Goal: Information Seeking & Learning: Learn about a topic

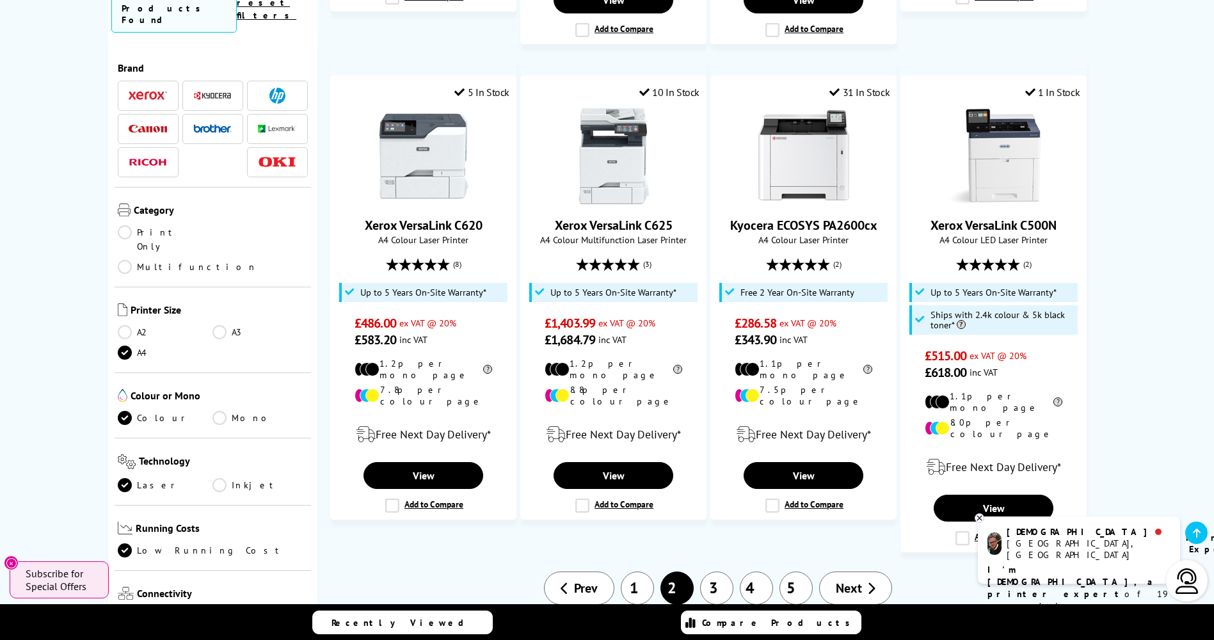
scroll to position [1408, 0]
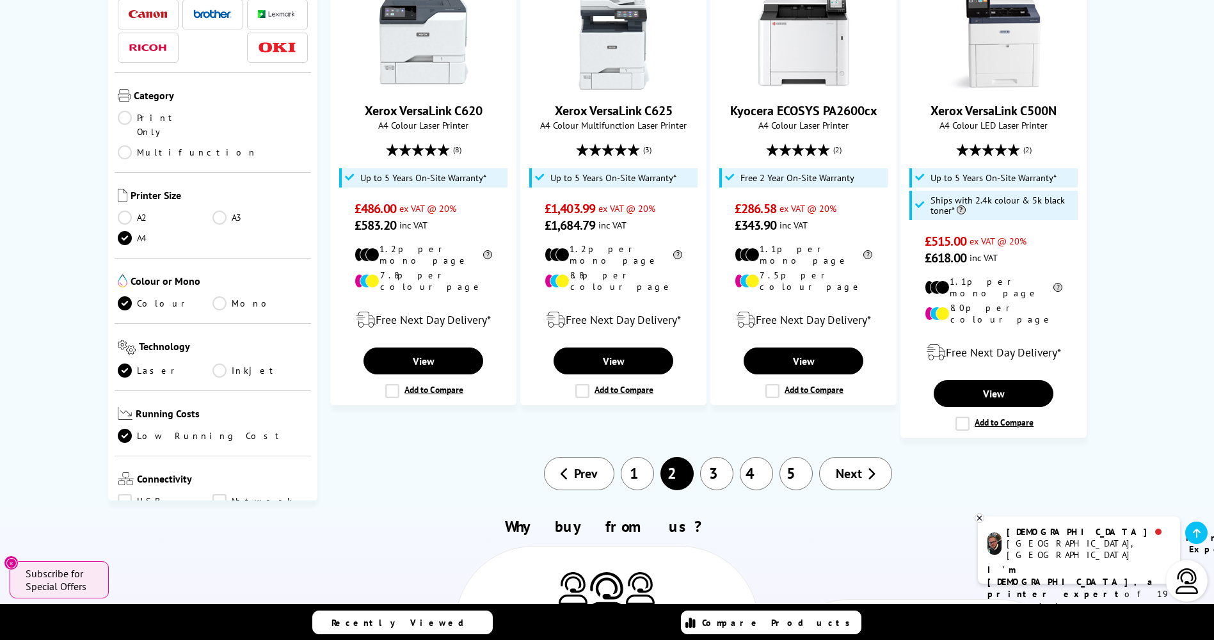
click at [717, 457] on link "3" at bounding box center [716, 473] width 33 height 33
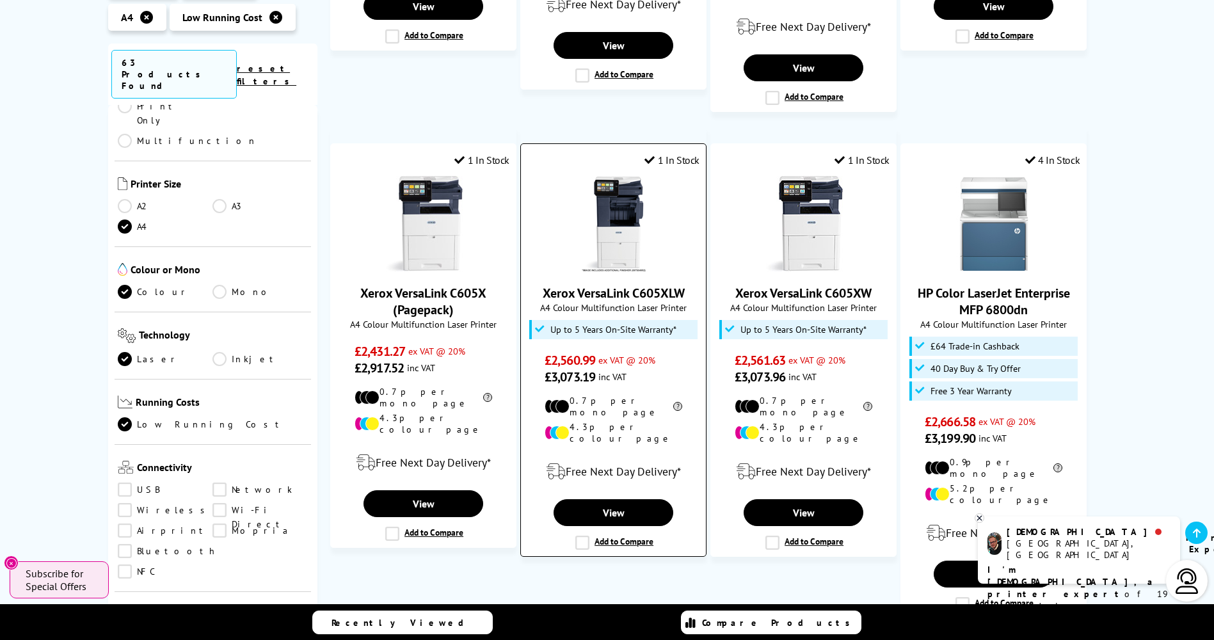
scroll to position [1216, 0]
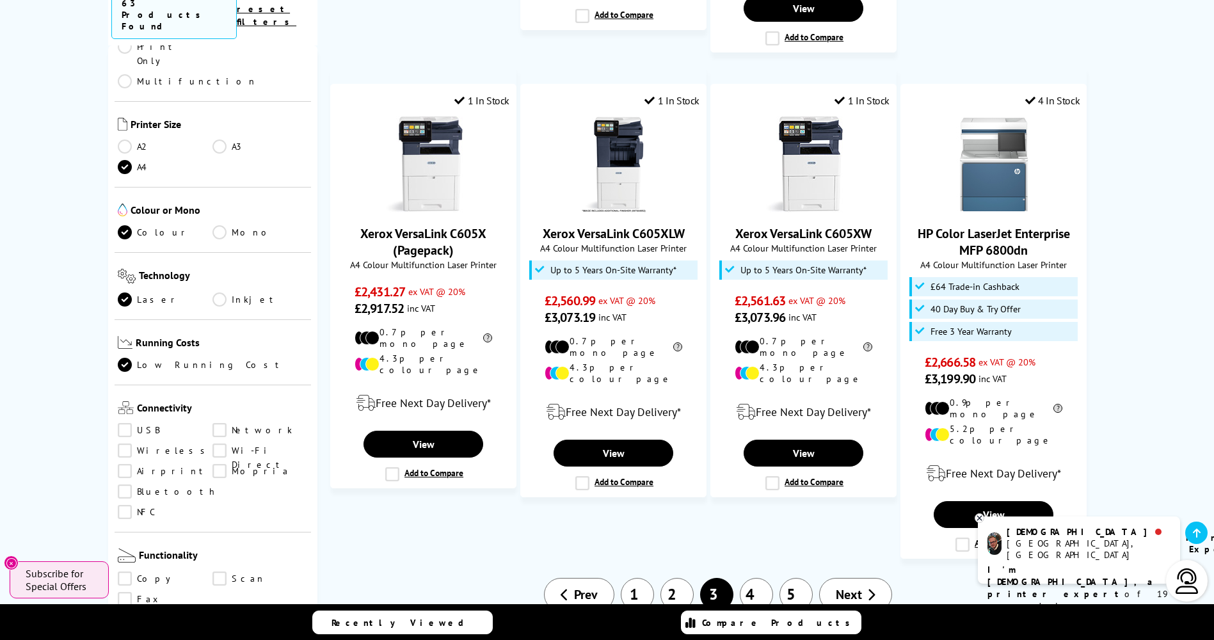
click at [755, 578] on link "4" at bounding box center [756, 594] width 33 height 33
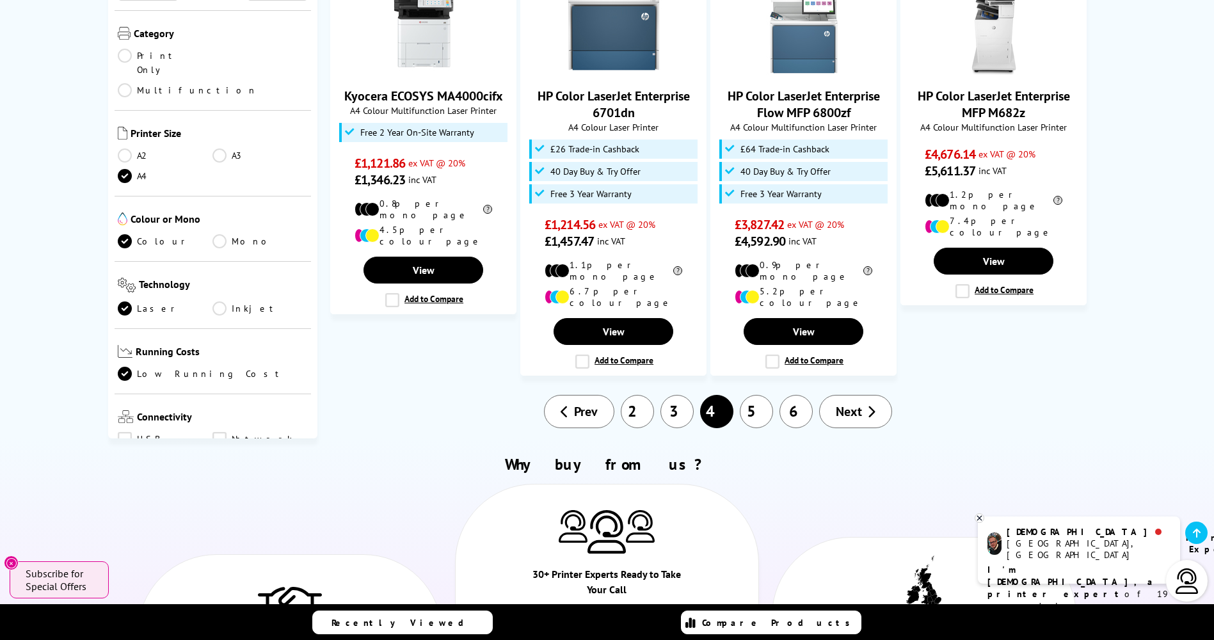
scroll to position [1280, 0]
click at [763, 394] on link "5" at bounding box center [756, 410] width 33 height 33
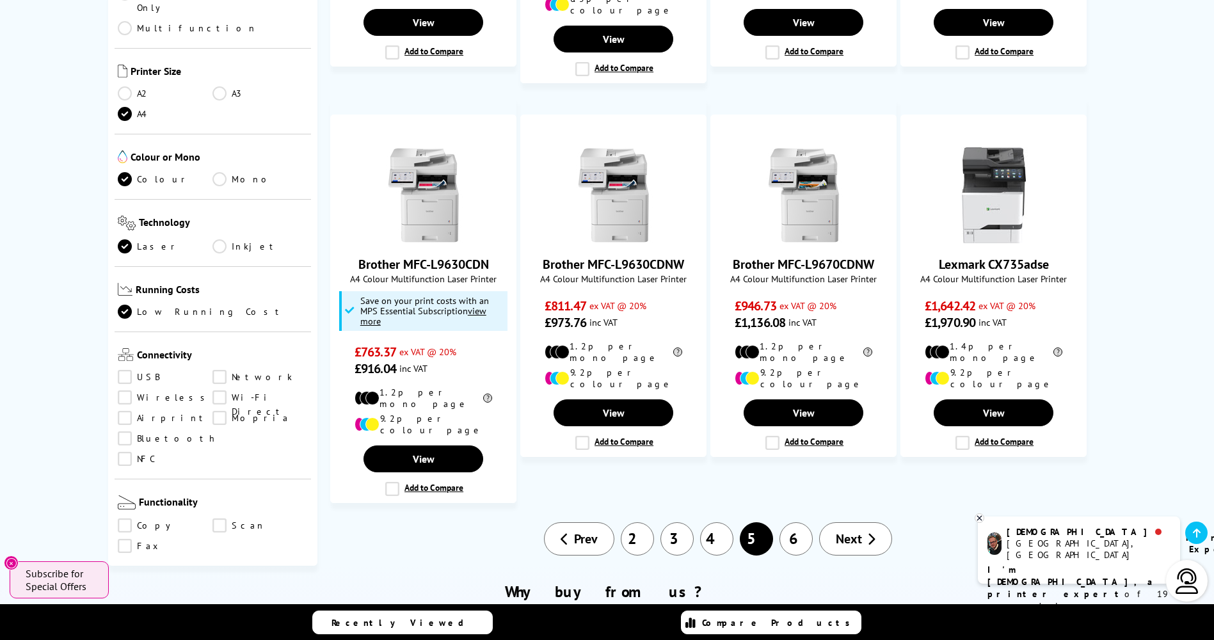
scroll to position [192, 0]
click at [798, 522] on link "6" at bounding box center [795, 538] width 33 height 33
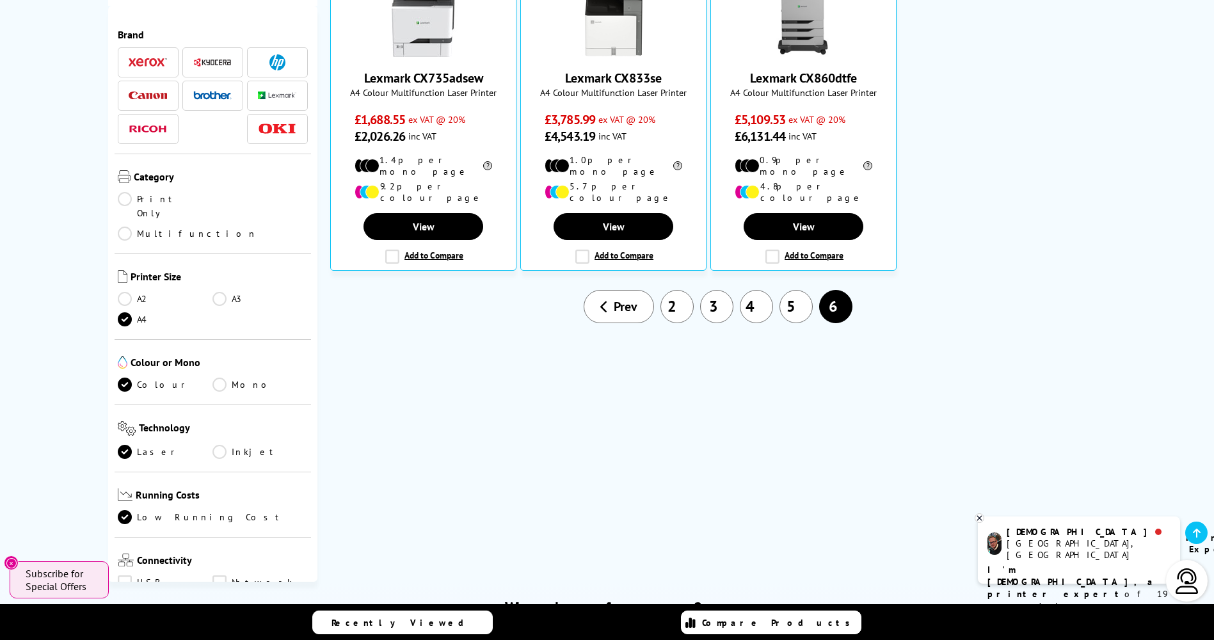
scroll to position [192, 0]
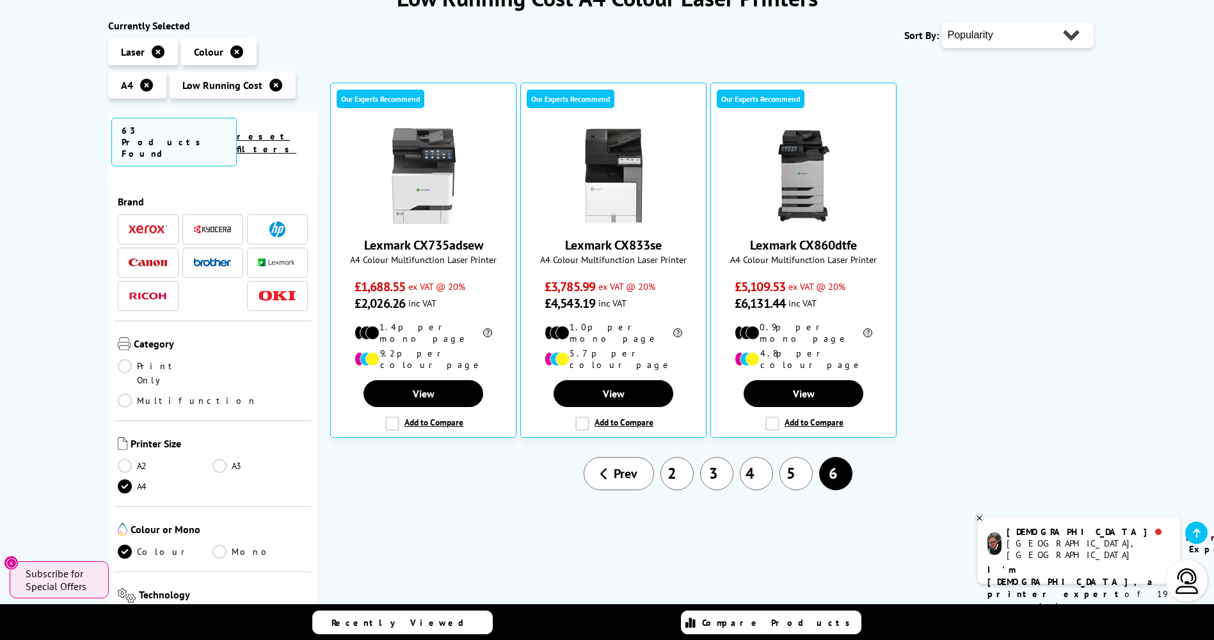
click at [630, 465] on span "Prev" at bounding box center [626, 473] width 24 height 17
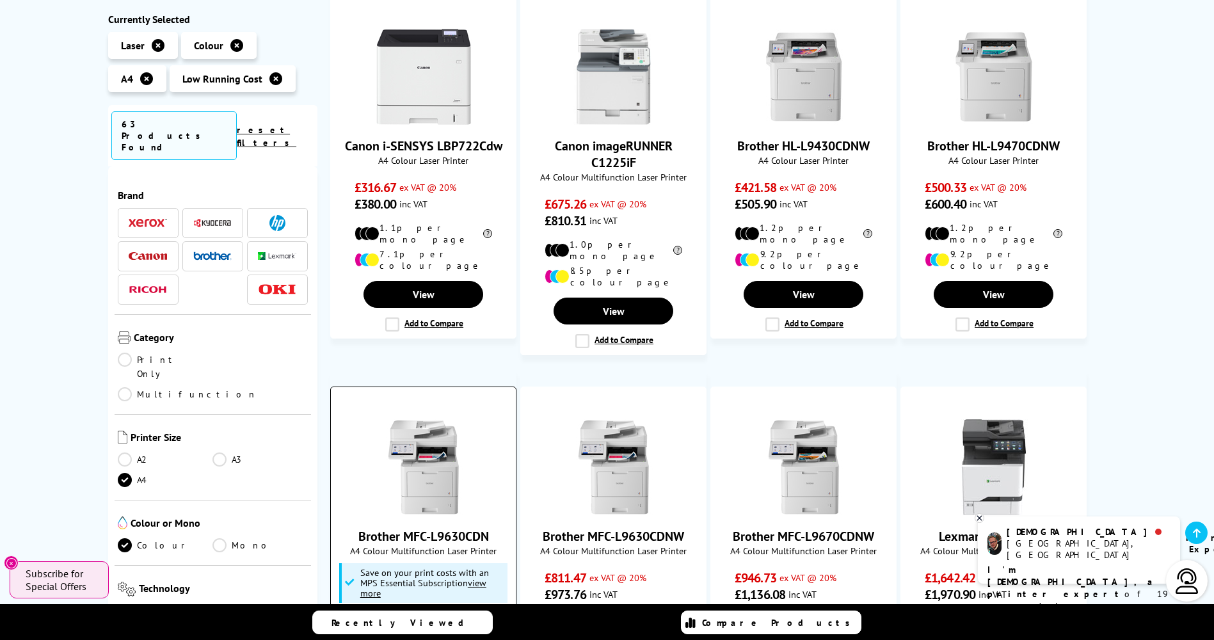
scroll to position [1024, 0]
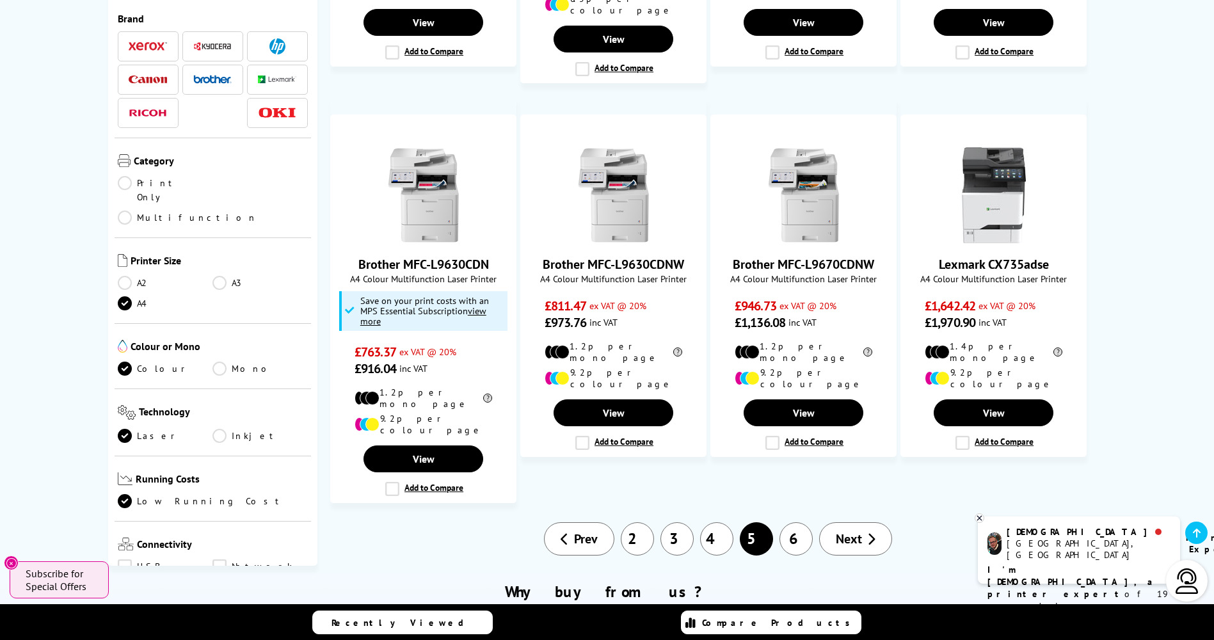
click at [599, 522] on link "Prev" at bounding box center [579, 538] width 70 height 33
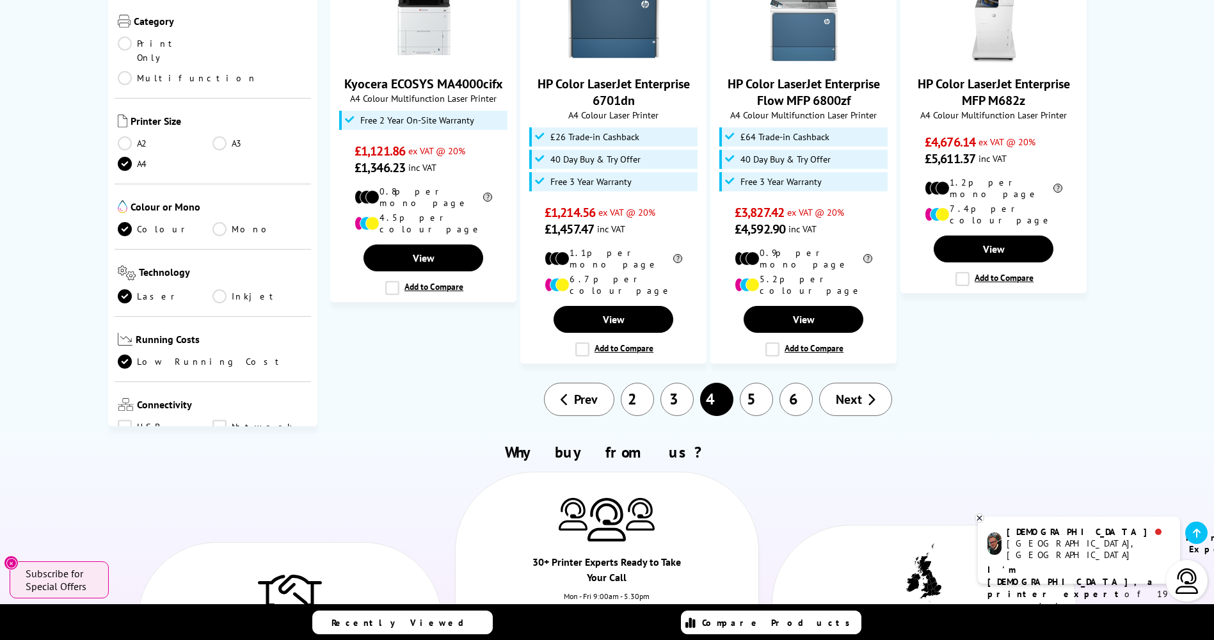
scroll to position [1344, 0]
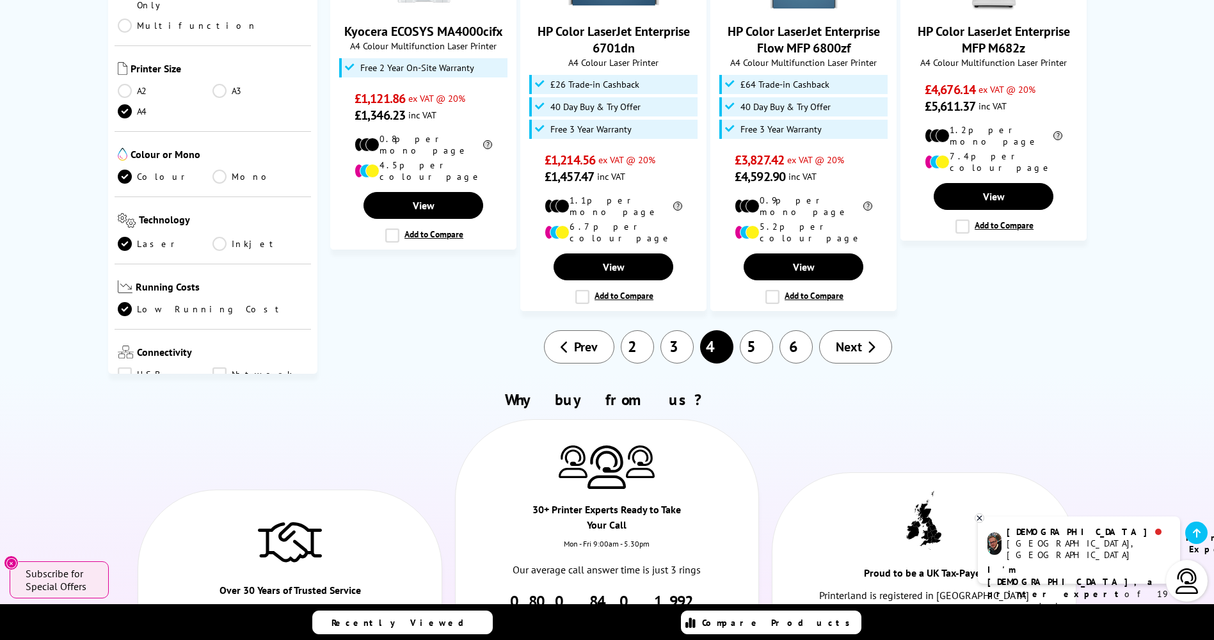
click at [591, 338] on span "Prev" at bounding box center [586, 346] width 24 height 17
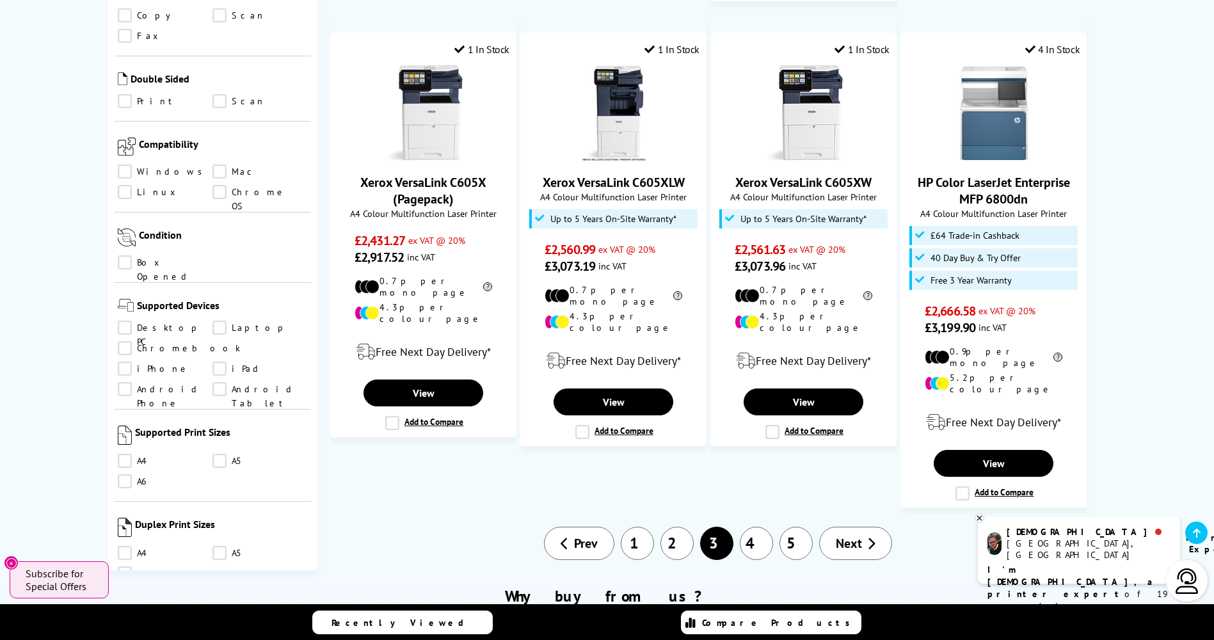
scroll to position [1344, 0]
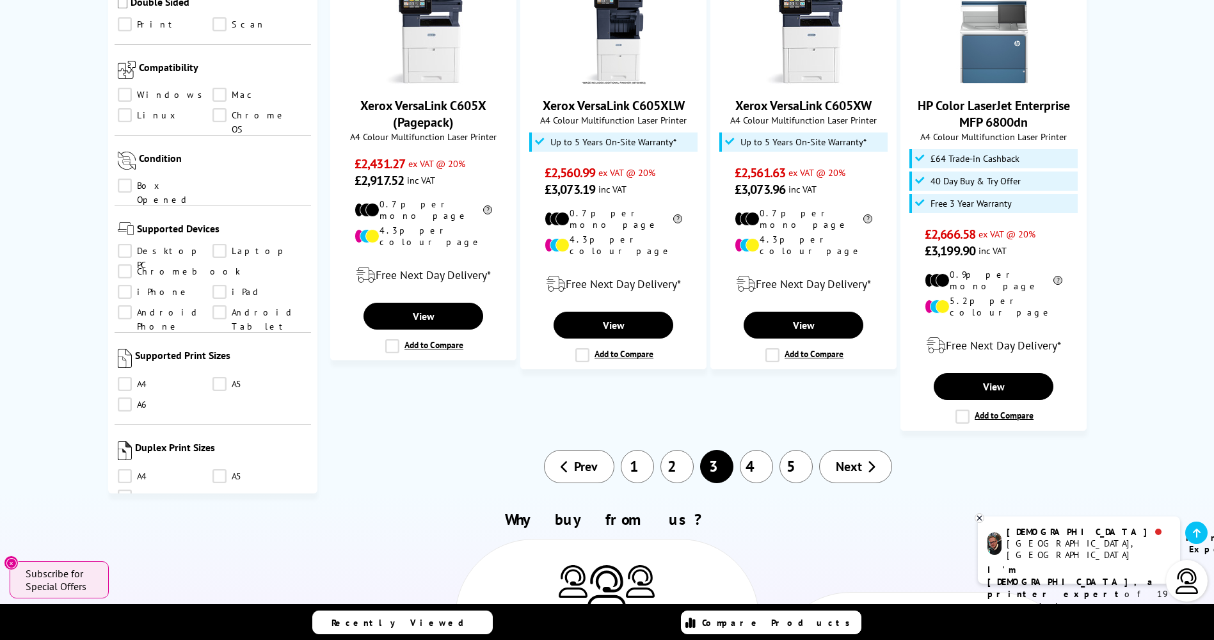
click at [631, 450] on link "1" at bounding box center [637, 466] width 33 height 33
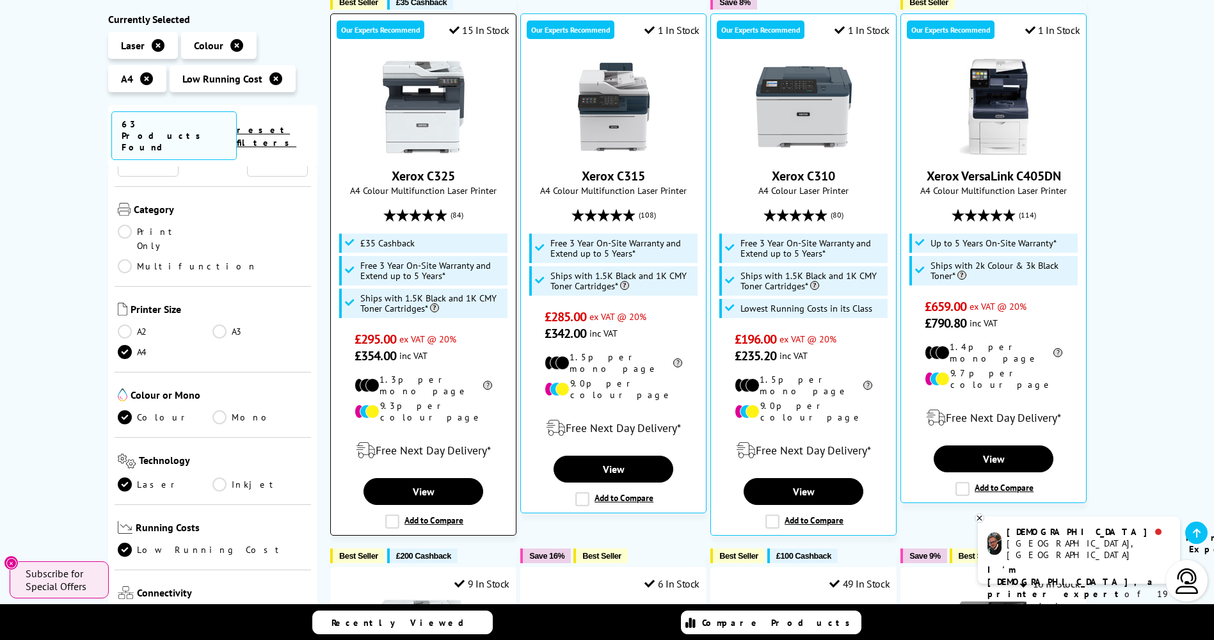
scroll to position [192, 0]
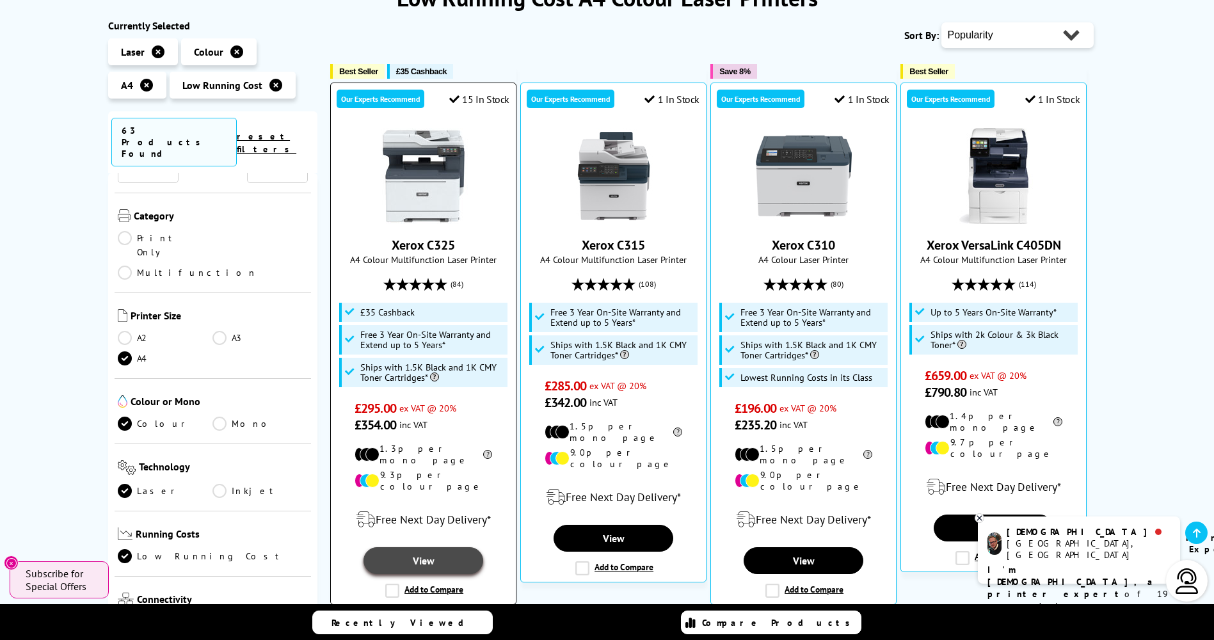
click at [432, 547] on link "View" at bounding box center [422, 560] width 119 height 27
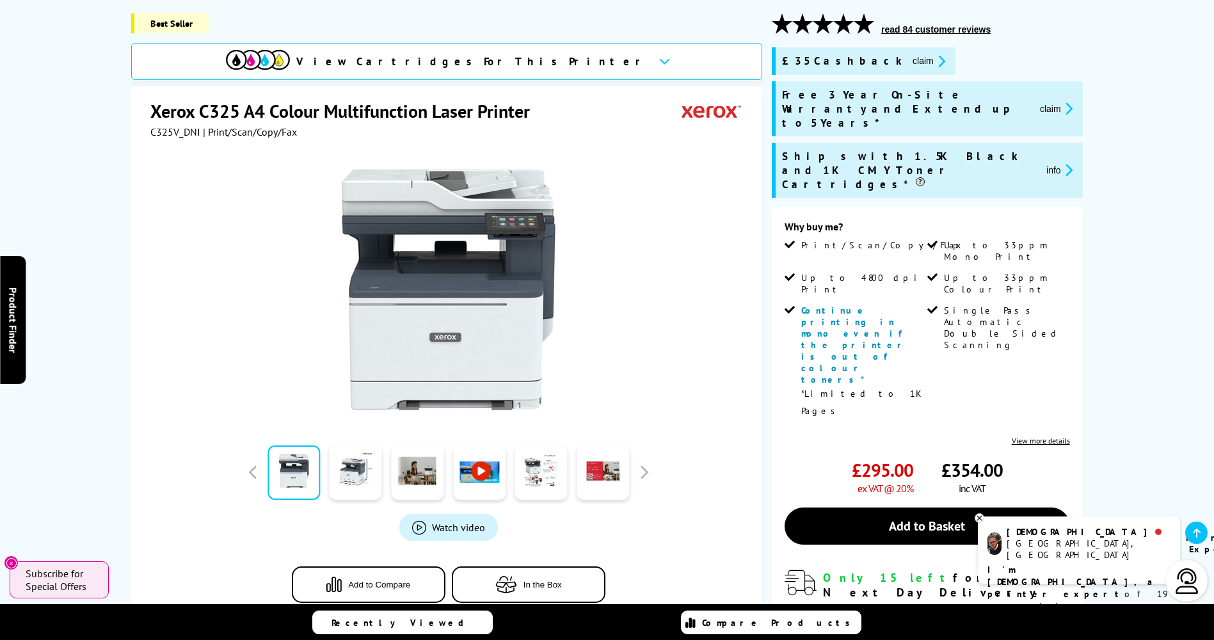
scroll to position [192, 0]
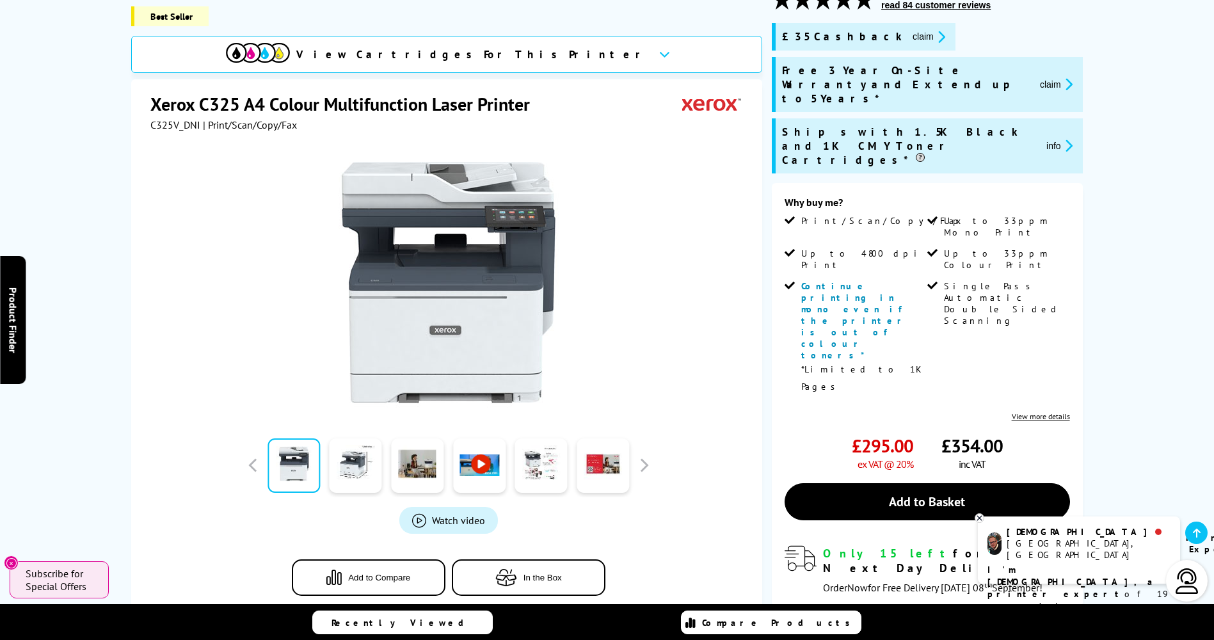
click at [933, 38] on icon "promo-description" at bounding box center [939, 36] width 12 height 13
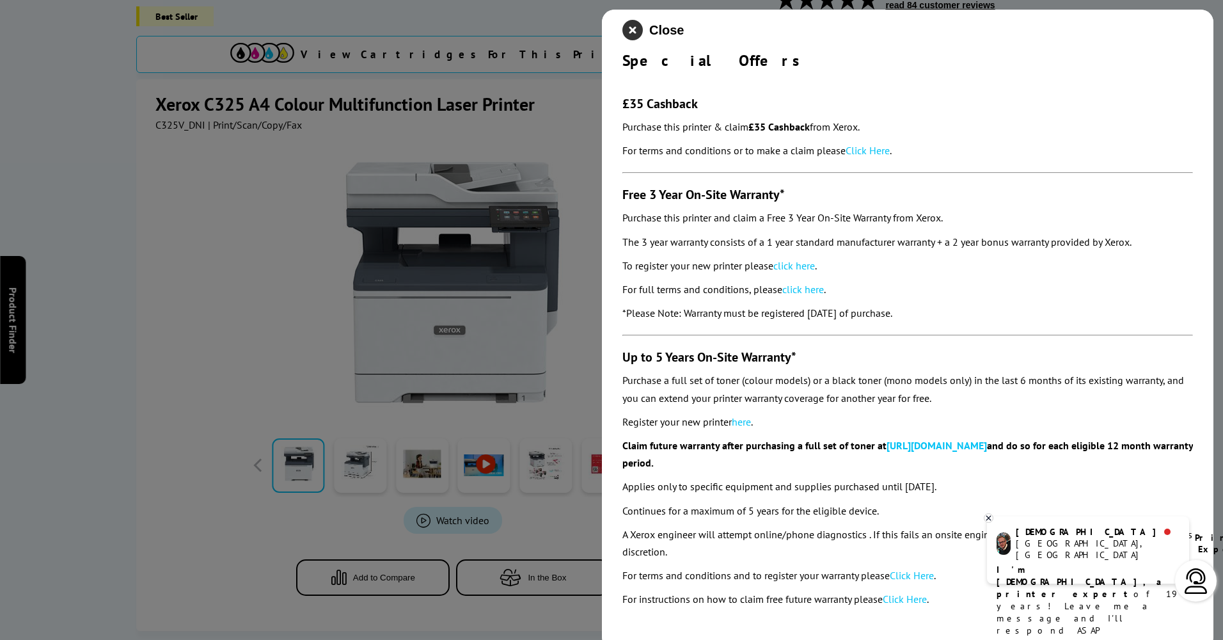
click at [633, 32] on icon "close modal" at bounding box center [633, 30] width 20 height 20
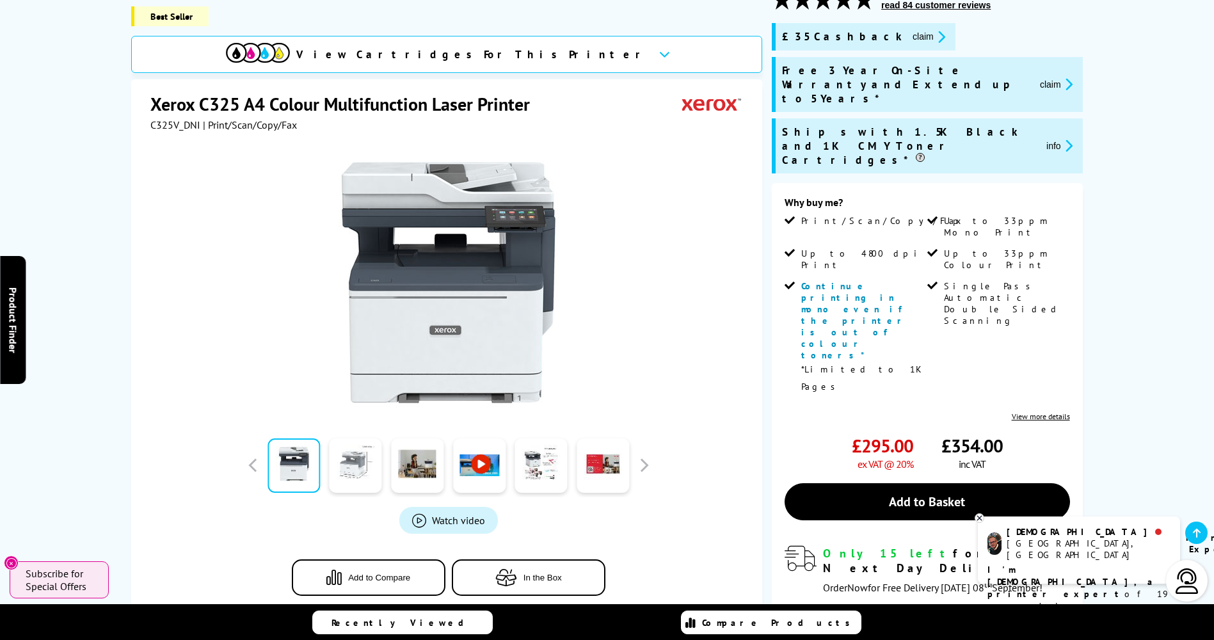
click at [354, 463] on link at bounding box center [355, 465] width 52 height 54
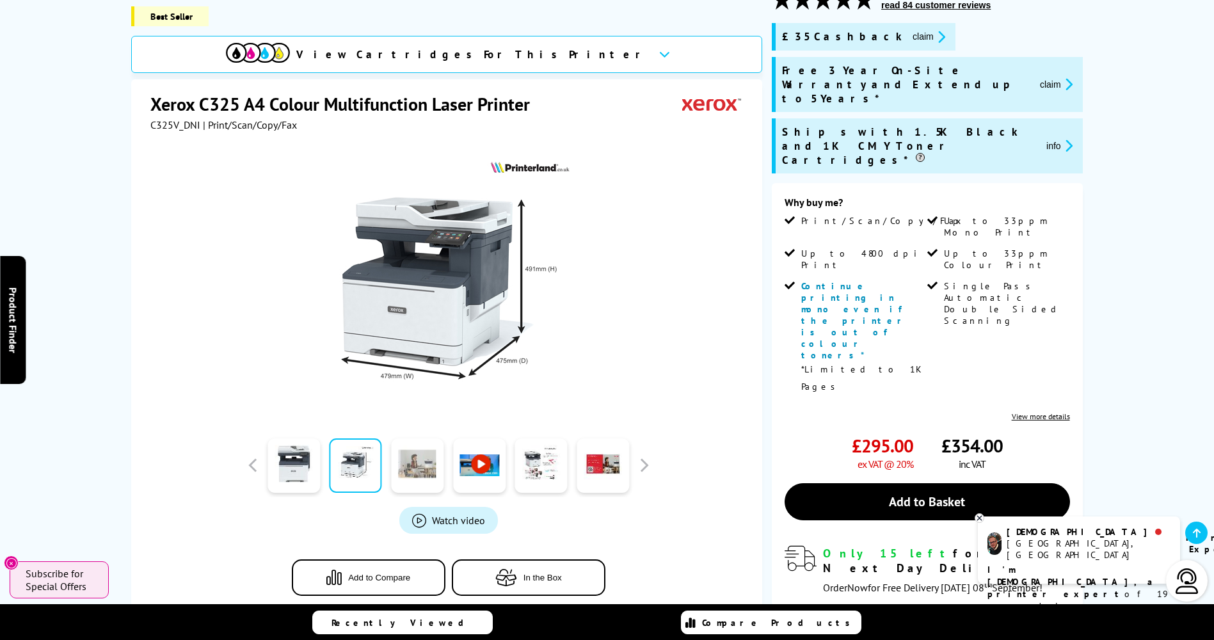
click at [395, 464] on link at bounding box center [417, 465] width 52 height 54
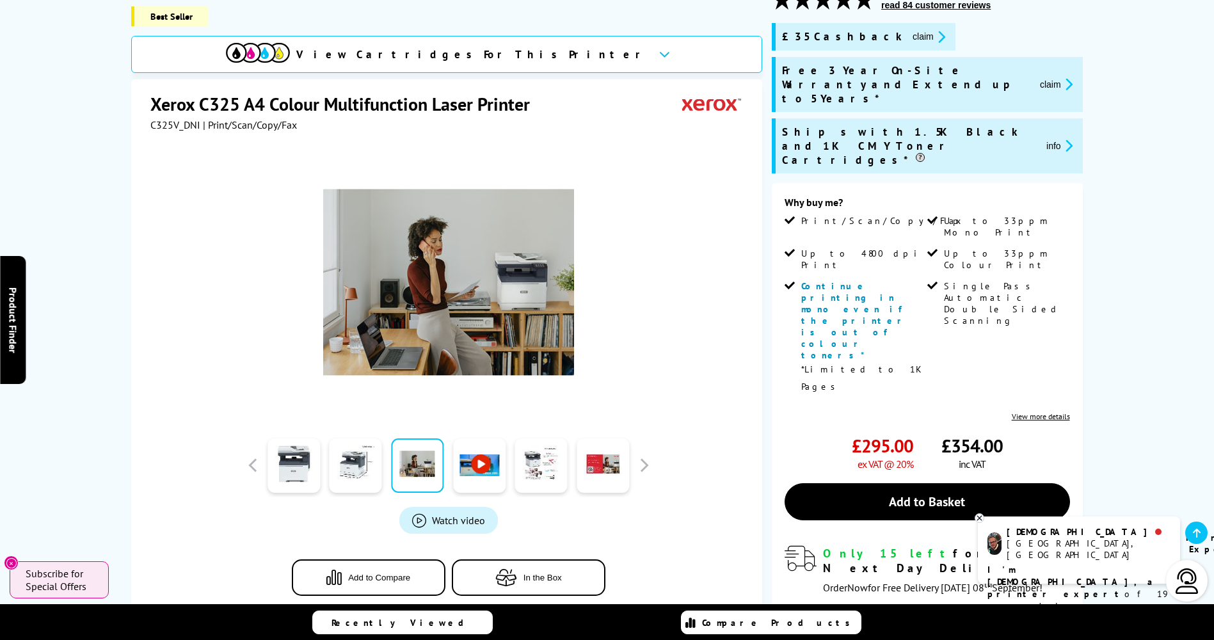
click at [488, 464] on link at bounding box center [479, 465] width 52 height 54
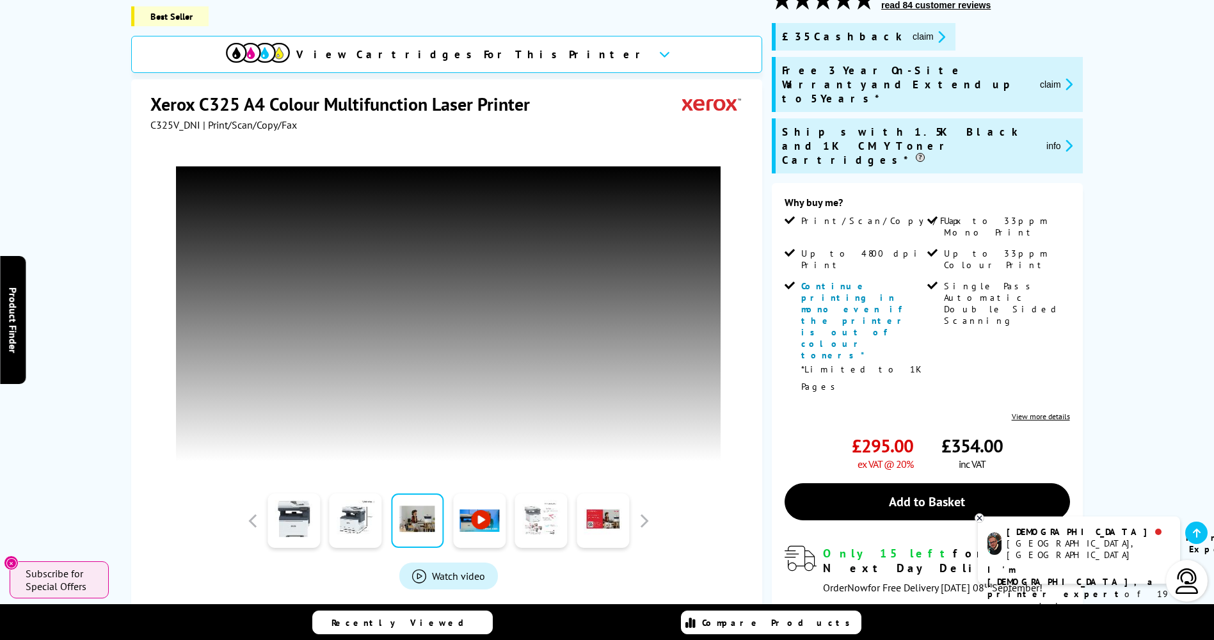
click at [547, 507] on link at bounding box center [541, 520] width 52 height 54
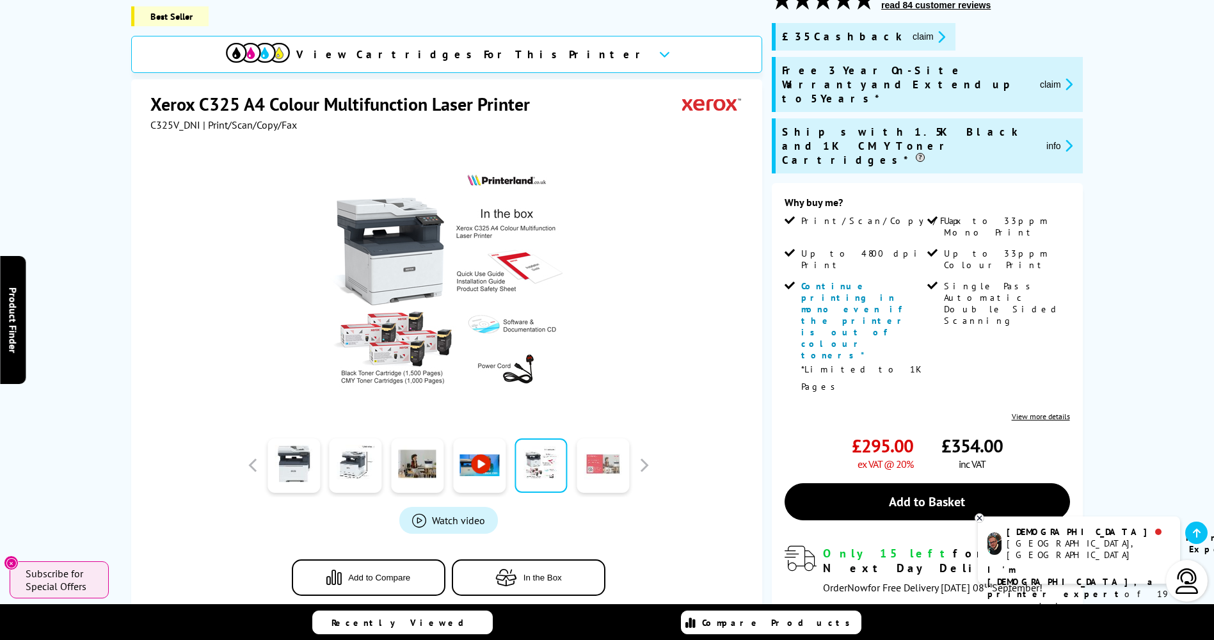
click at [604, 473] on link at bounding box center [602, 465] width 52 height 54
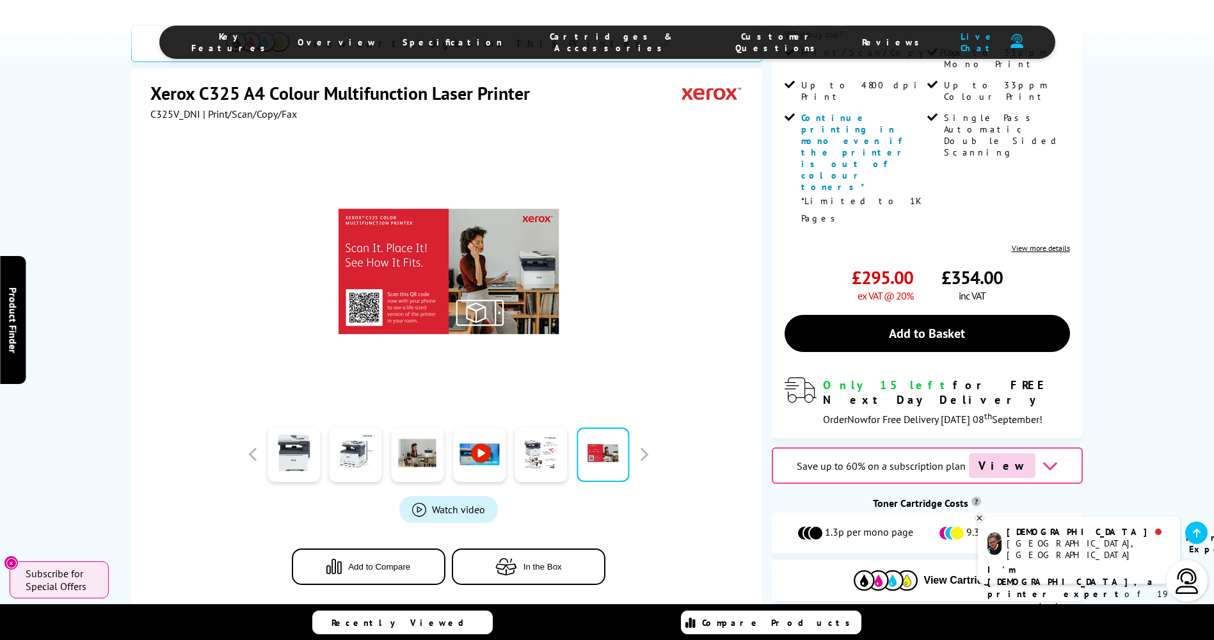
scroll to position [384, 0]
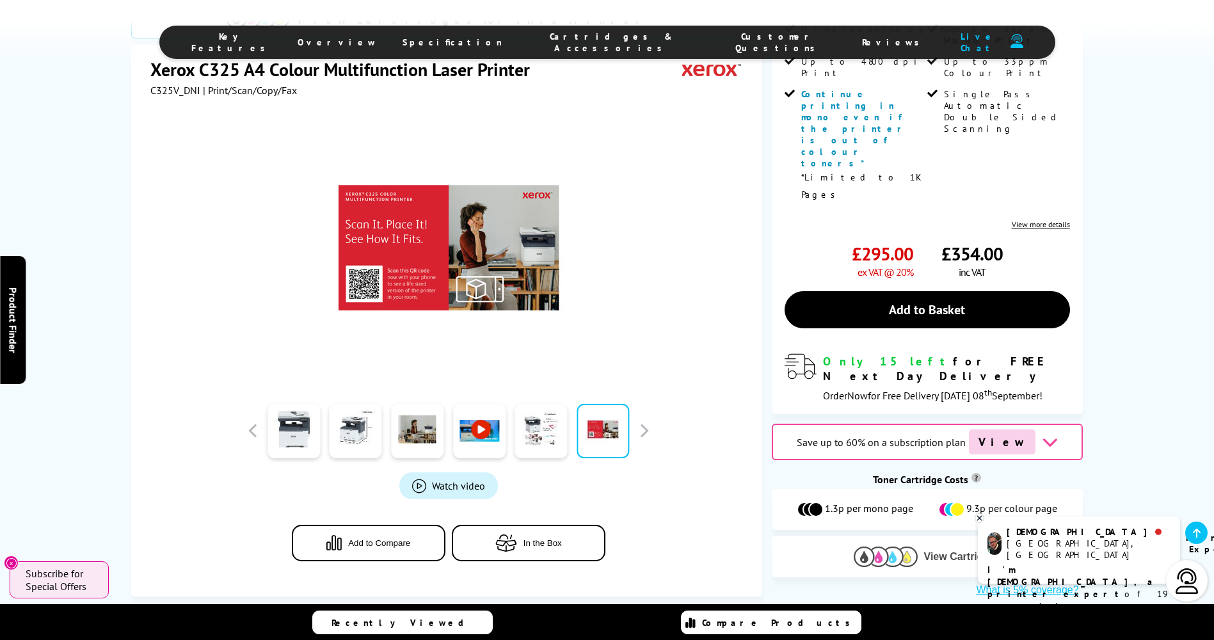
click at [937, 551] on span "View Cartridges" at bounding box center [962, 557] width 77 height 12
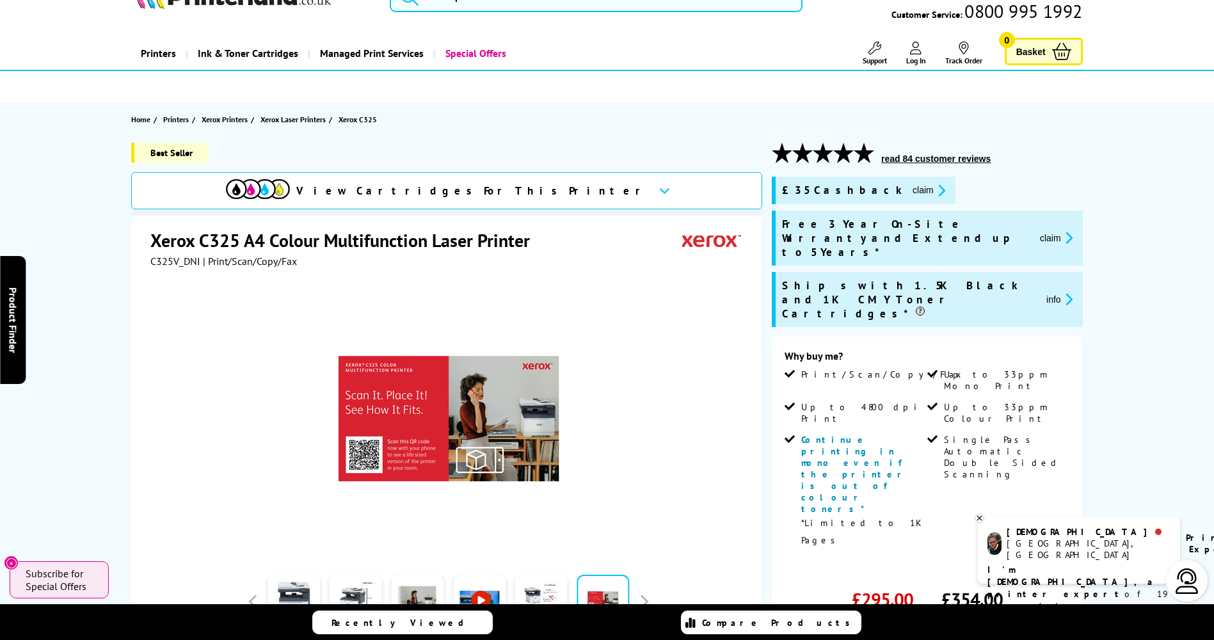
scroll to position [0, 0]
